Goal: Entertainment & Leisure: Consume media (video, audio)

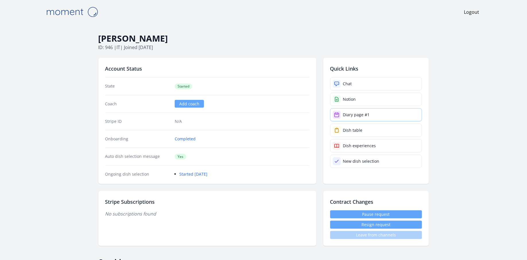
click at [356, 113] on div "Diary page #1" at bounding box center [356, 115] width 27 height 6
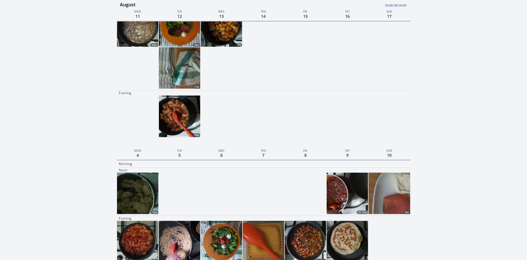
scroll to position [186, 0]
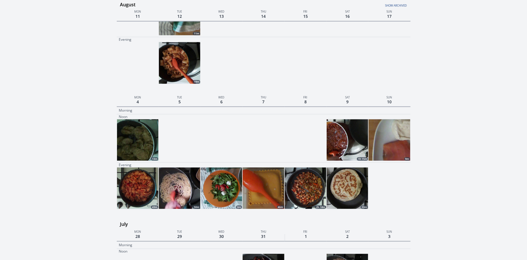
click at [360, 143] on img at bounding box center [347, 139] width 41 height 41
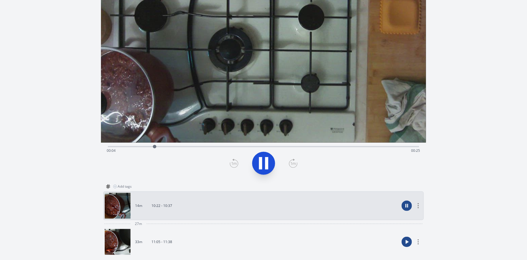
scroll to position [22, 0]
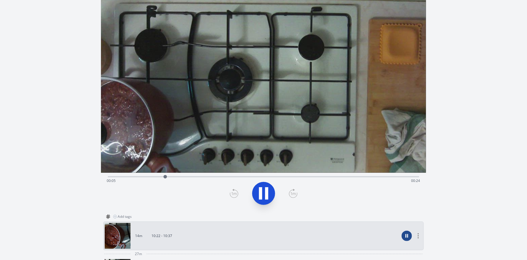
click at [213, 175] on div "Time elapsed: 00:05 Time remaining: 00:24" at bounding box center [263, 176] width 311 height 7
click at [260, 170] on video at bounding box center [263, 81] width 325 height 183
click at [313, 171] on video at bounding box center [263, 81] width 325 height 183
click at [326, 177] on div "Time elapsed: 00:11 Time remaining: 00:18" at bounding box center [264, 180] width 314 height 9
click at [367, 175] on div "Time elapsed: 00:21 Time remaining: 00:09" at bounding box center [263, 176] width 311 height 7
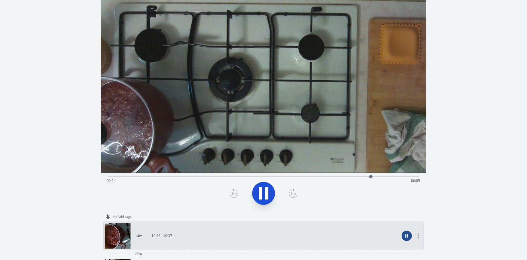
click at [402, 177] on div "Time elapsed: 00:24 Time remaining: 00:05" at bounding box center [264, 180] width 314 height 9
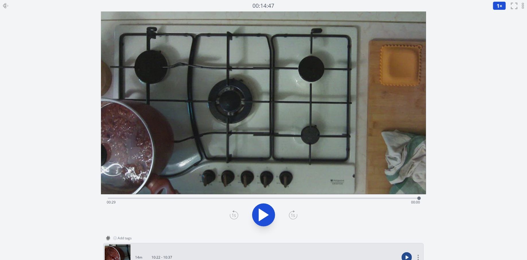
click at [7, 3] on icon at bounding box center [5, 5] width 7 height 7
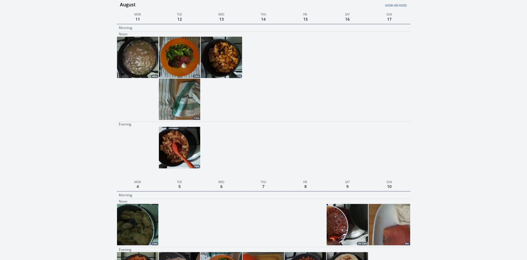
scroll to position [31, 0]
